Goal: Information Seeking & Learning: Compare options

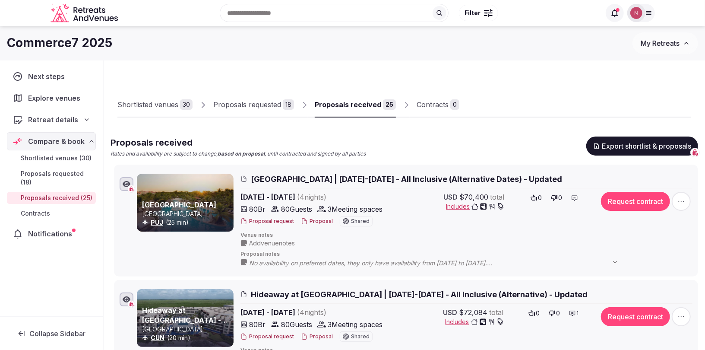
click at [354, 175] on span "[GEOGRAPHIC_DATA] | [DATE]-[DATE] - All Inclusive (Alternative Dates) - Updated" at bounding box center [406, 179] width 311 height 11
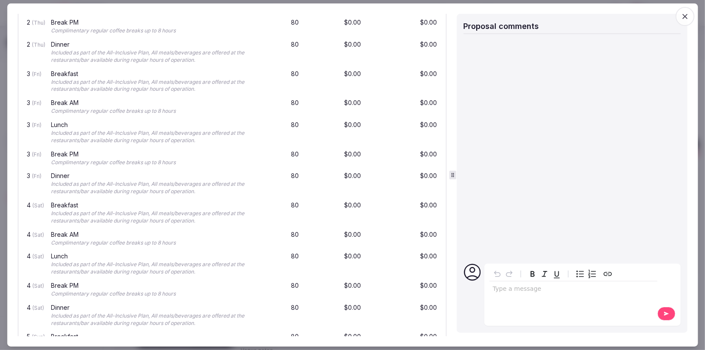
scroll to position [871, 0]
click at [678, 15] on span "button" at bounding box center [685, 16] width 19 height 19
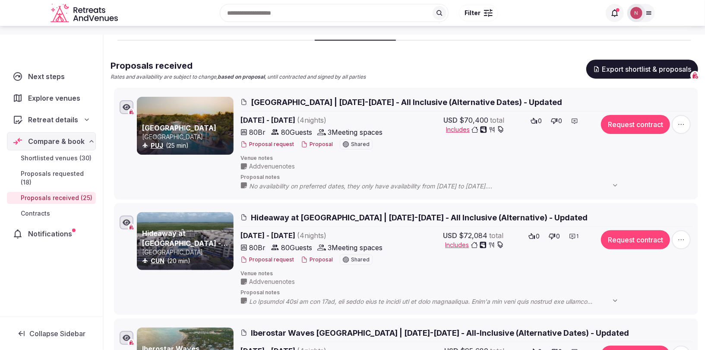
scroll to position [87, 0]
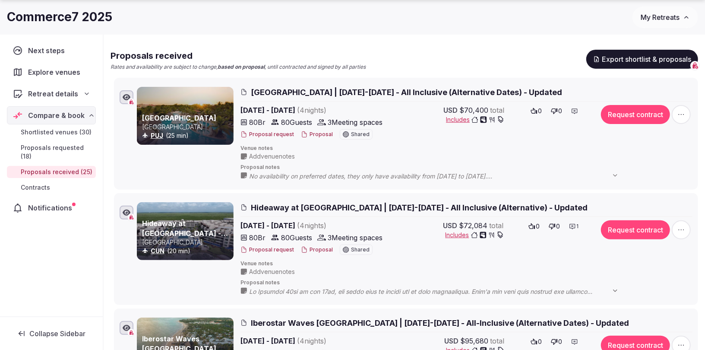
click at [305, 207] on span "Hideaway at Royalton Riviera Cancun | Dec 10-14, 2025 - All Inclusive (Alternat…" at bounding box center [419, 207] width 337 height 11
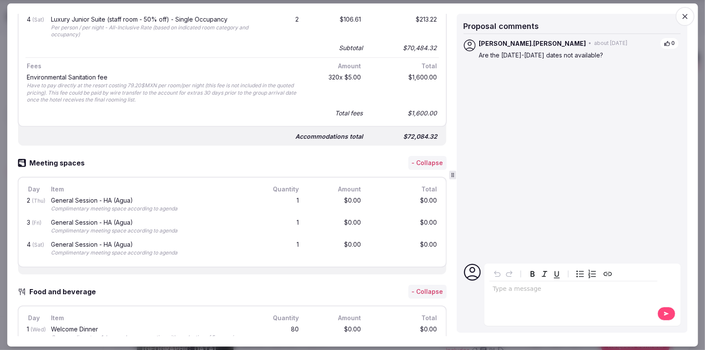
scroll to position [589, 0]
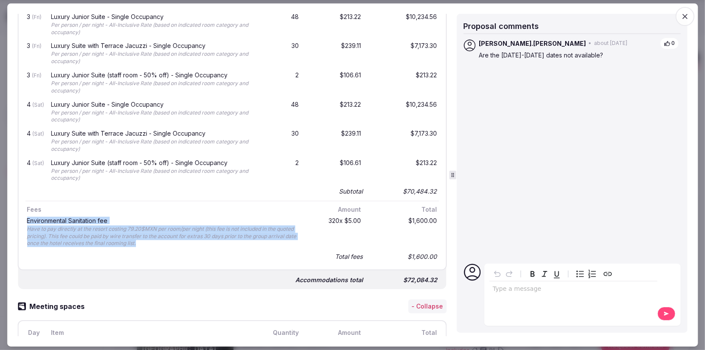
drag, startPoint x: 26, startPoint y: 215, endPoint x: 142, endPoint y: 242, distance: 119.2
click at [142, 242] on div "Environmental Sanitation fee Have to pay directly at the resort costing 79.20$M…" at bounding box center [162, 232] width 275 height 33
copy div "Environmental Sanitation fee Have to pay directly at the resort costing 79.20$M…"
click at [684, 13] on icon "button" at bounding box center [685, 16] width 9 height 9
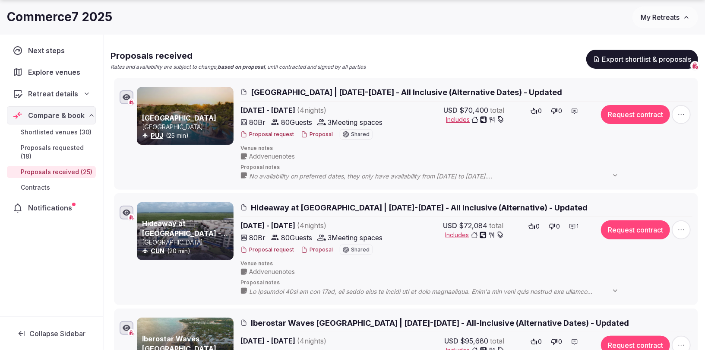
click at [334, 90] on span "[GEOGRAPHIC_DATA] | [DATE]-[DATE] - All Inclusive (Alternative Dates) - Updated" at bounding box center [406, 92] width 311 height 11
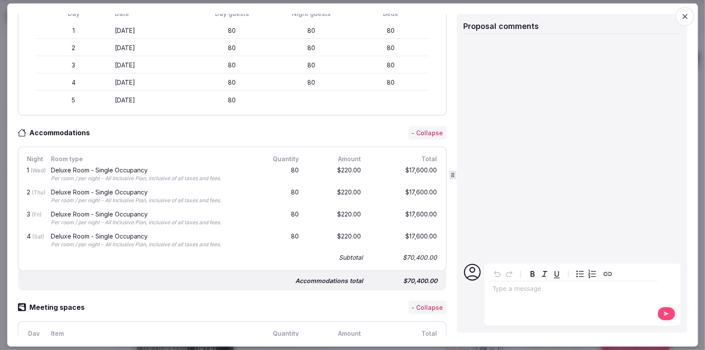
scroll to position [389, 0]
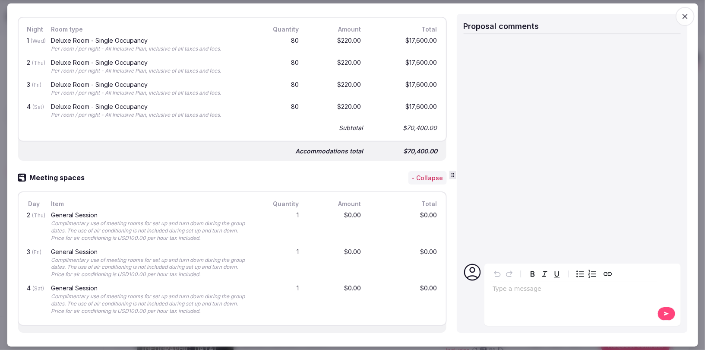
click at [686, 16] on icon "button" at bounding box center [685, 16] width 9 height 9
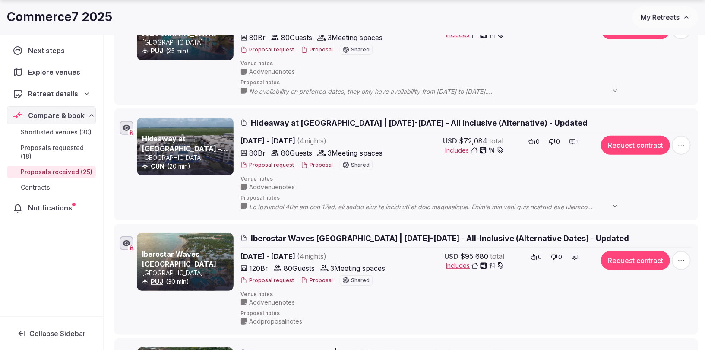
scroll to position [174, 0]
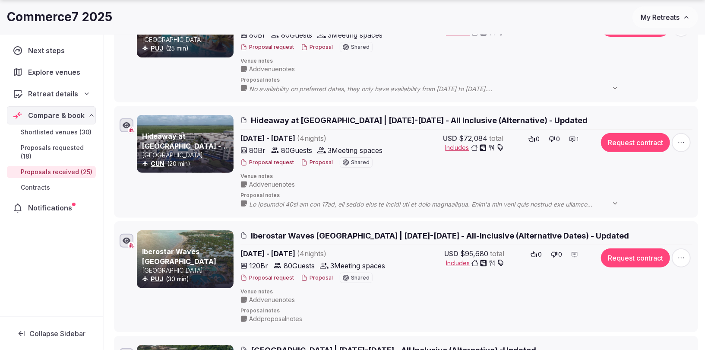
click at [303, 232] on span "Iberostar Waves Punta Cana | Dec 9-13, 2025 - All-Inclusive (Alternative Dates)…" at bounding box center [440, 235] width 378 height 11
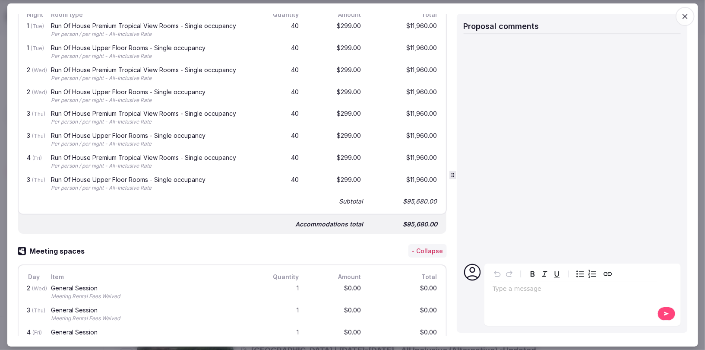
scroll to position [153, 0]
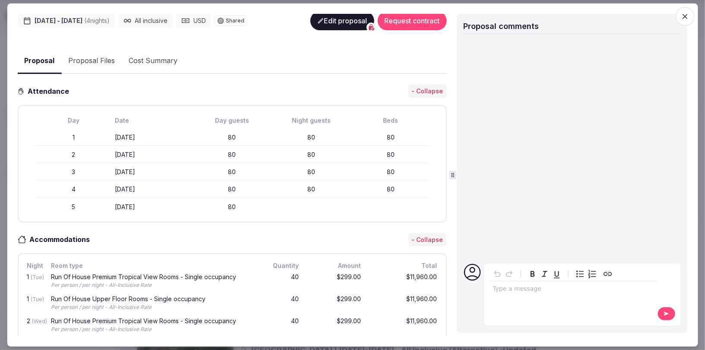
click at [685, 15] on icon "button" at bounding box center [685, 16] width 9 height 9
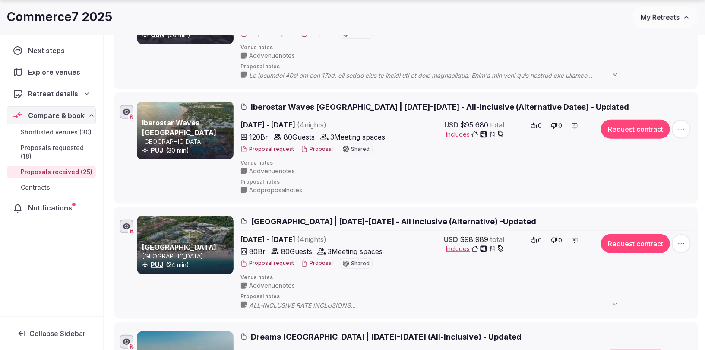
scroll to position [312, 0]
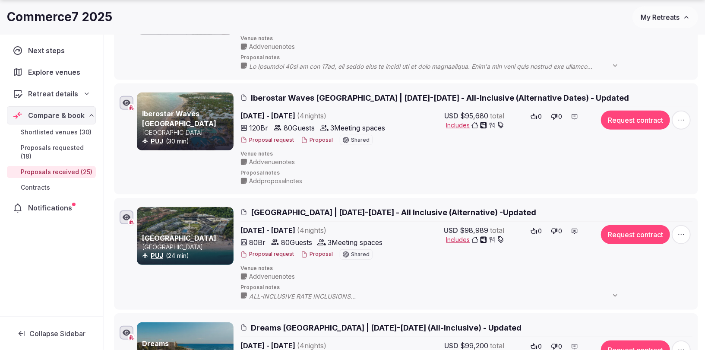
click at [343, 208] on span "Royalton Punta Cana & Hideaway Royalton | Dec 14-18, 2025 - All Inclusive (Alte…" at bounding box center [393, 212] width 285 height 11
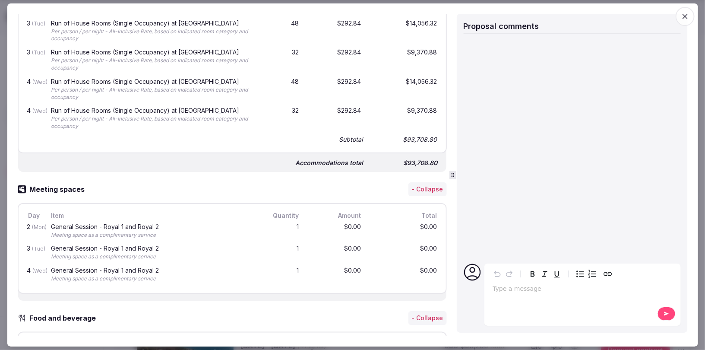
scroll to position [524, 0]
click at [689, 14] on icon "button" at bounding box center [685, 16] width 9 height 9
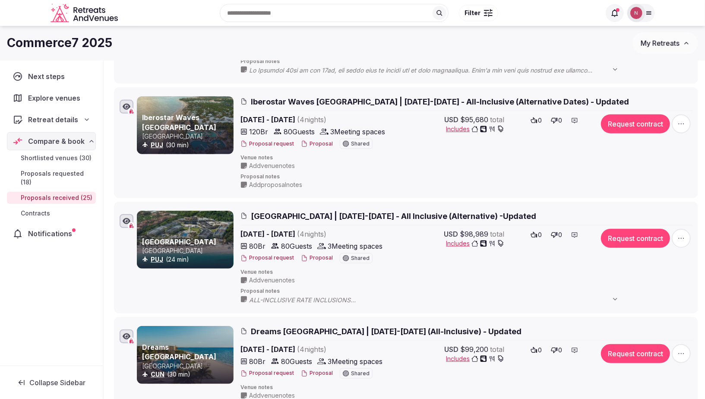
scroll to position [0, 0]
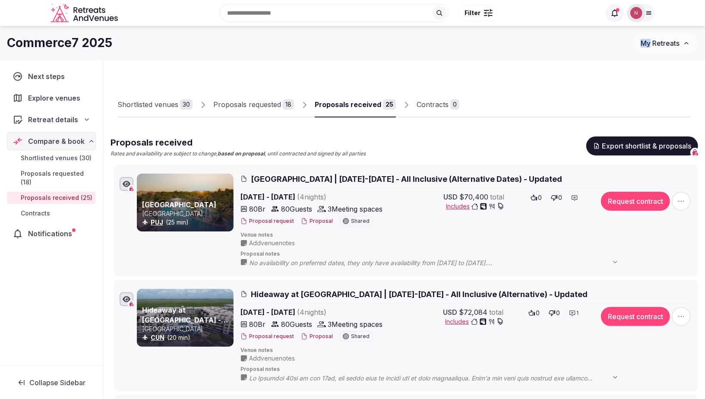
click at [646, 39] on span "My Retreats" at bounding box center [660, 43] width 39 height 9
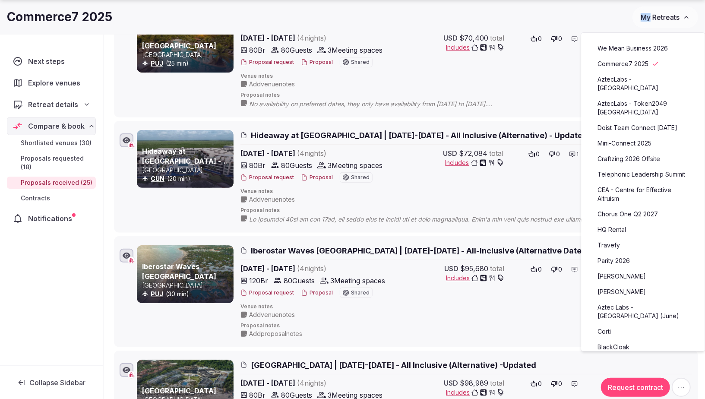
scroll to position [329, 0]
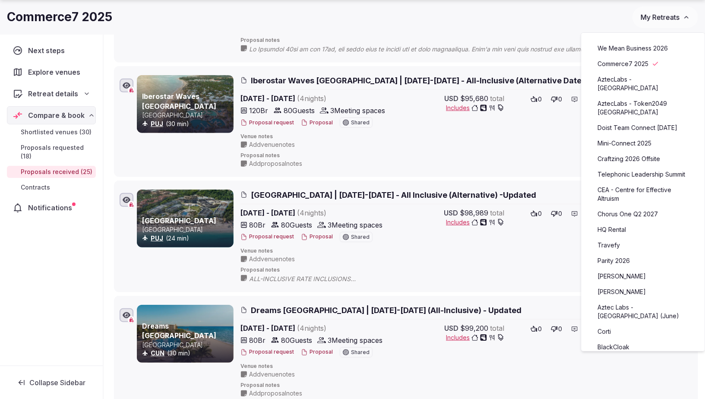
click at [55, 268] on div "Next steps Explore venues Retreat details Compare & book Shortlisted venues (30…" at bounding box center [51, 200] width 103 height 331
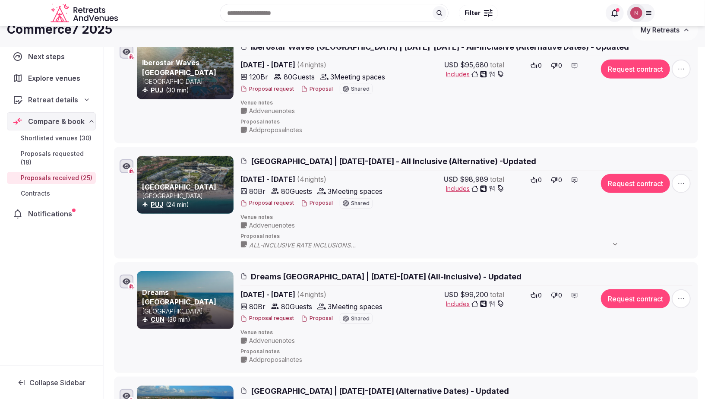
scroll to position [0, 0]
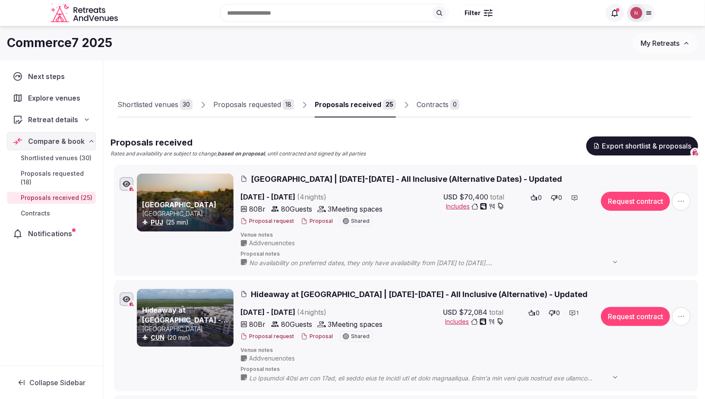
click at [310, 175] on span "[GEOGRAPHIC_DATA] | [DATE]-[DATE] - All Inclusive (Alternative Dates) - Updated" at bounding box center [406, 179] width 311 height 11
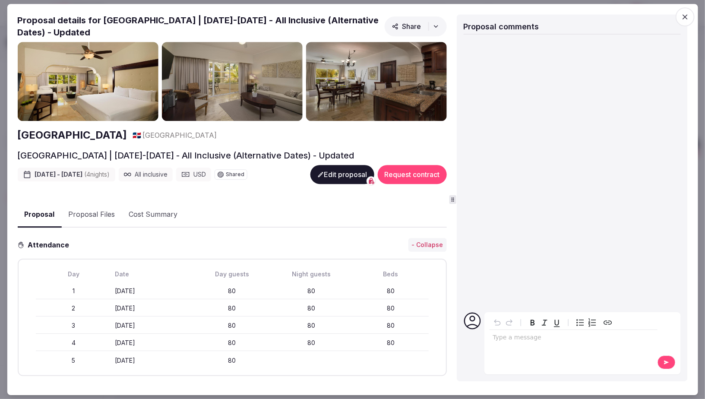
click at [408, 20] on button "Share" at bounding box center [415, 26] width 62 height 20
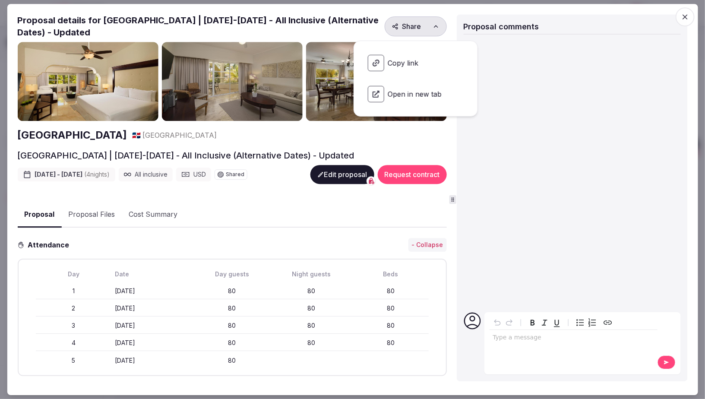
click at [398, 95] on span "Open in new tab" at bounding box center [416, 94] width 110 height 30
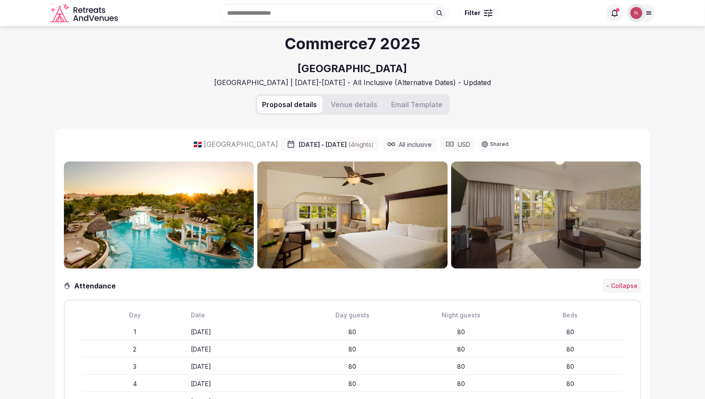
click at [348, 102] on button "Venue details" at bounding box center [354, 104] width 57 height 17
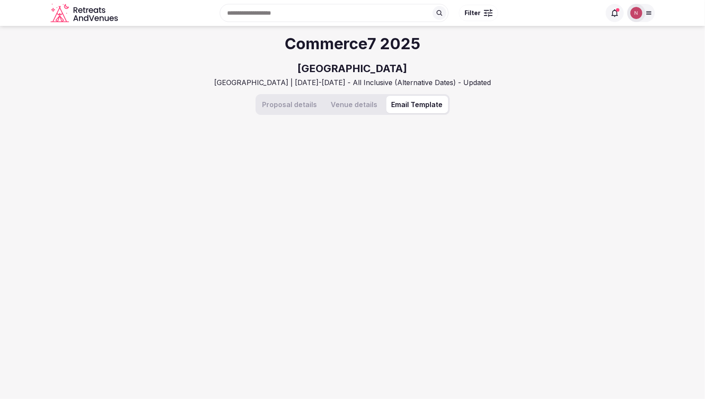
click at [415, 106] on button "Email Template" at bounding box center [417, 104] width 62 height 17
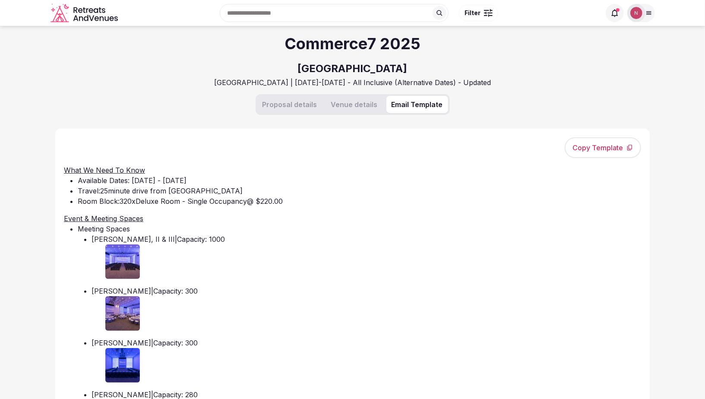
click at [293, 106] on button "Proposal details" at bounding box center [289, 104] width 65 height 17
